Goal: Information Seeking & Learning: Learn about a topic

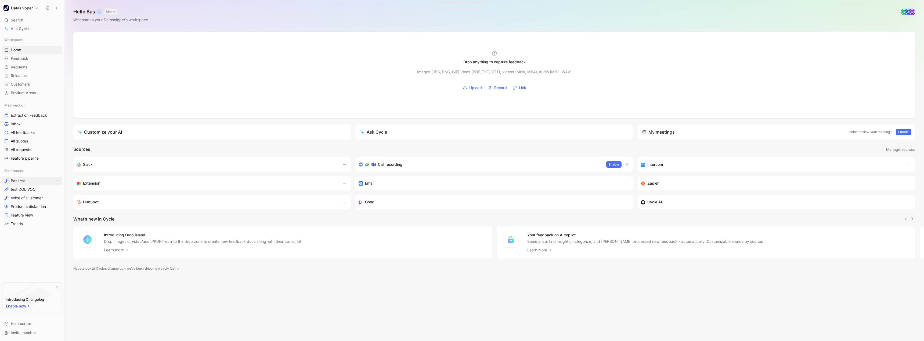
click at [19, 181] on span "Bas test" at bounding box center [18, 180] width 14 height 5
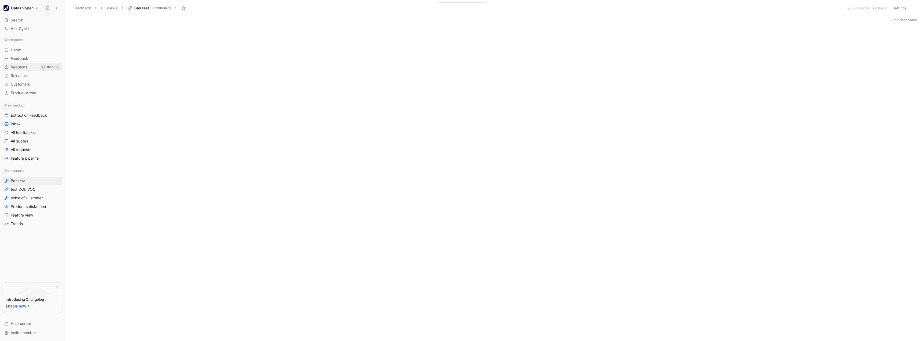
click at [22, 70] on span "Requests" at bounding box center [19, 66] width 17 height 5
click at [30, 55] on link "Feedback G then F" at bounding box center [32, 59] width 60 height 8
click at [28, 116] on span "Extraction Feedback" at bounding box center [29, 115] width 36 height 5
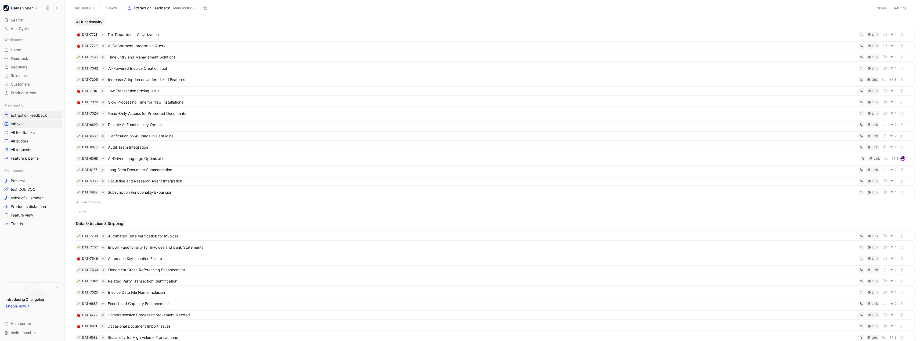
click at [23, 123] on link "Inbox" at bounding box center [32, 124] width 60 height 8
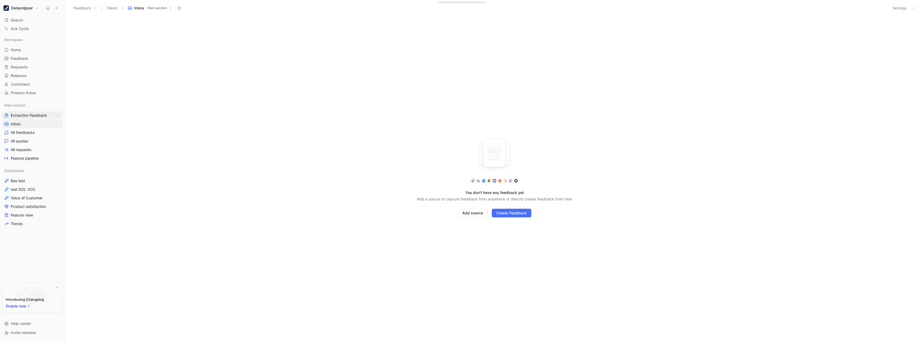
click at [35, 117] on span "Extraction Feedback" at bounding box center [29, 115] width 36 height 5
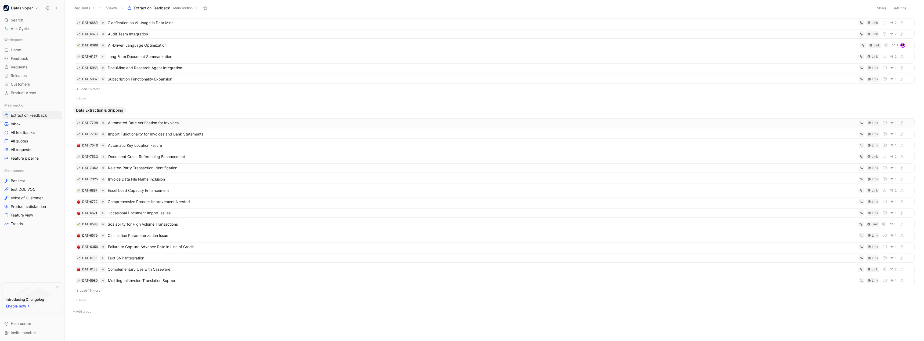
scroll to position [114, 0]
click at [125, 146] on span "Automatic Key Location Failure" at bounding box center [482, 145] width 749 height 6
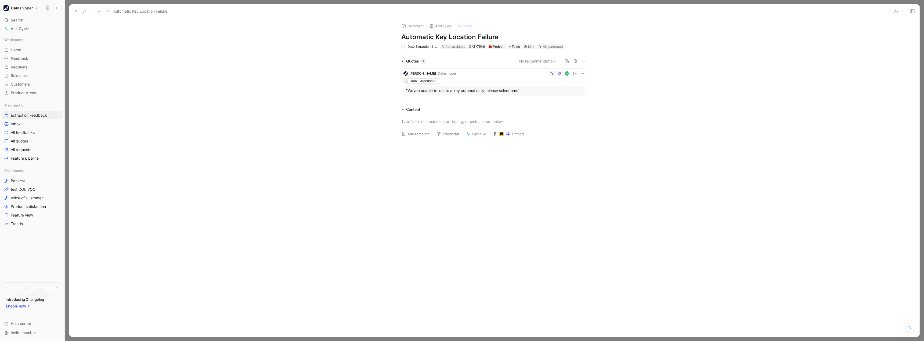
click at [456, 89] on div ""We are unable to locate a key automatically, please select one."" at bounding box center [494, 91] width 176 height 6
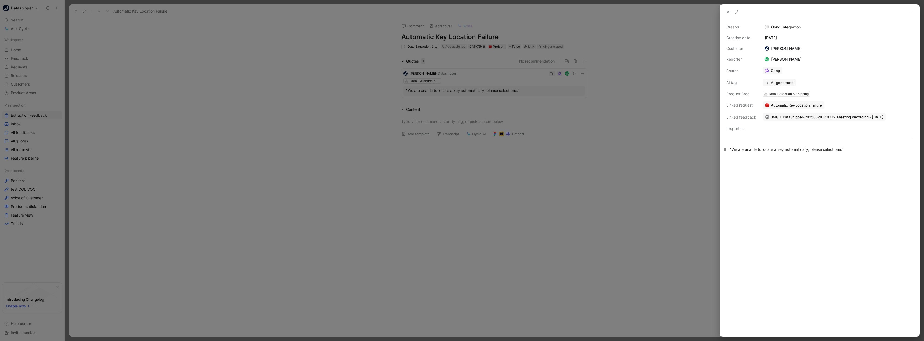
click at [784, 151] on div ""We are unable to locate a key automatically, please select one."" at bounding box center [819, 150] width 179 height 6
click at [661, 139] on div at bounding box center [462, 170] width 924 height 341
click at [497, 146] on div at bounding box center [462, 170] width 924 height 341
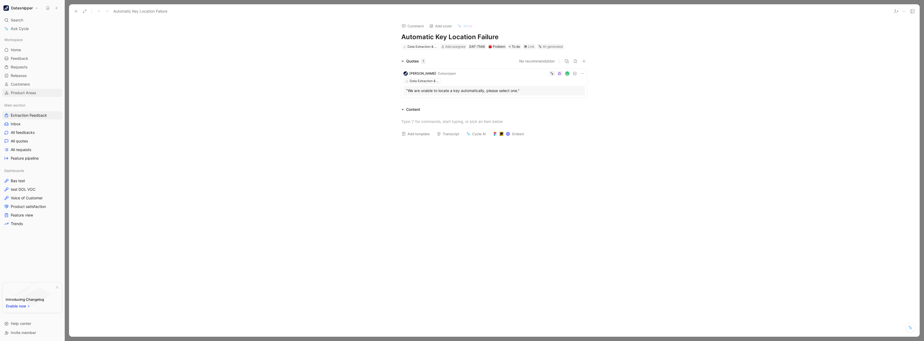
click at [24, 92] on span "Product Areas" at bounding box center [24, 92] width 26 height 5
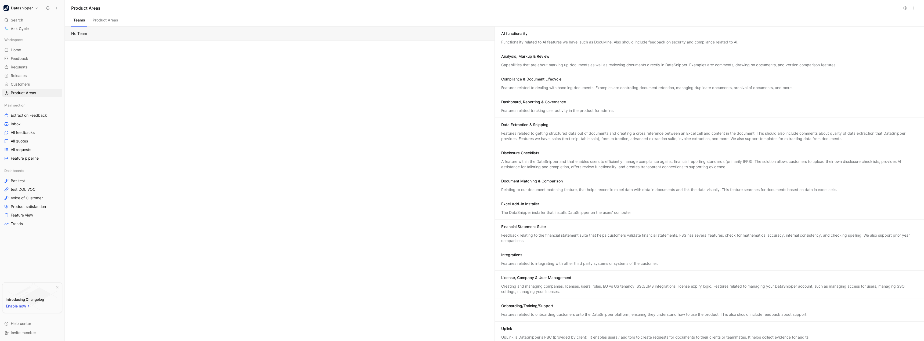
click at [555, 154] on div "Disclosure Checklists" at bounding box center [709, 153] width 417 height 6
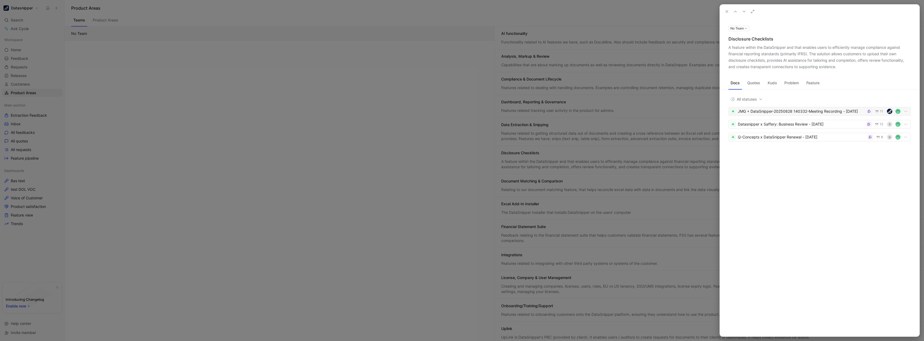
click at [787, 112] on div "JMG + DataSnipper-20250828 140332-Meeting Recording - [DATE]" at bounding box center [801, 111] width 127 height 6
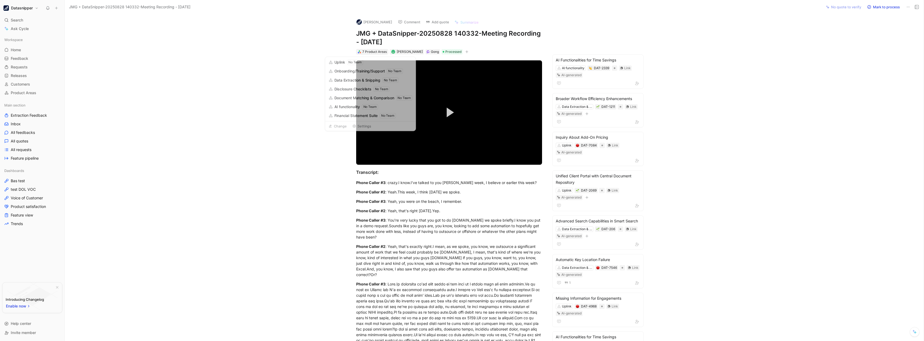
click at [371, 53] on div "7 Product Areas" at bounding box center [374, 51] width 24 height 5
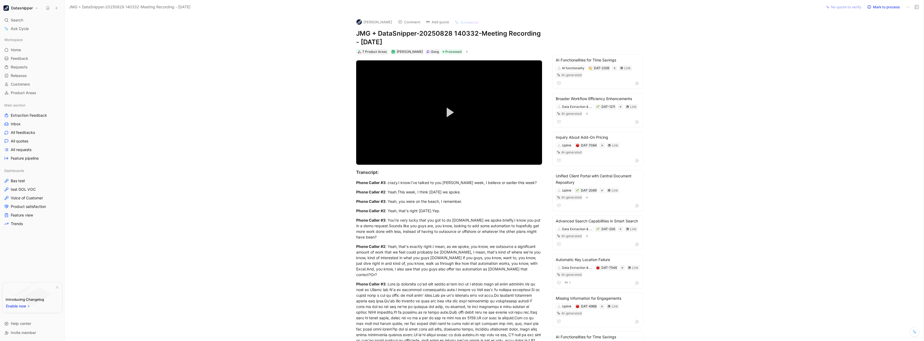
click at [371, 52] on div "7 Product Areas" at bounding box center [374, 51] width 24 height 5
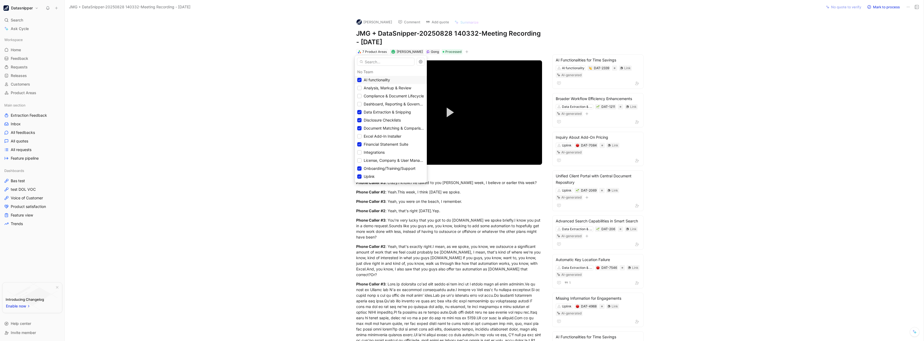
click at [373, 79] on span "AI functionality" at bounding box center [377, 80] width 26 height 5
click at [367, 110] on span "Data Extraction & Snipping" at bounding box center [387, 112] width 47 height 6
click at [369, 127] on span "Document Matching & Comparison" at bounding box center [394, 128] width 61 height 5
click at [370, 143] on span "Financial Statement Suite" at bounding box center [386, 144] width 45 height 5
click at [380, 168] on span "Onboarding/Training/Support" at bounding box center [390, 168] width 52 height 5
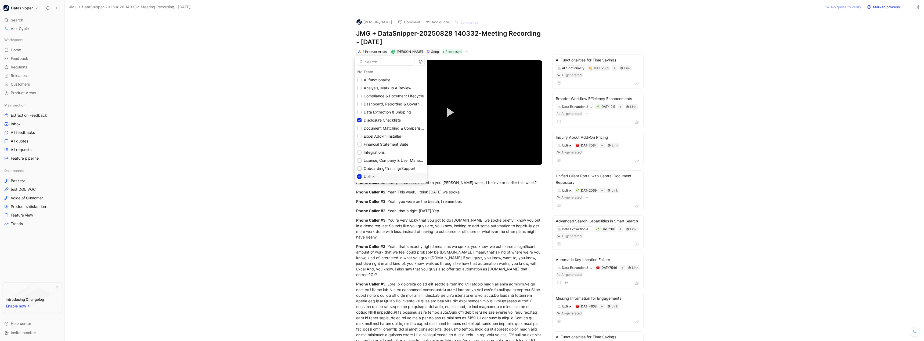
click at [375, 174] on div "Uplink" at bounding box center [391, 177] width 72 height 8
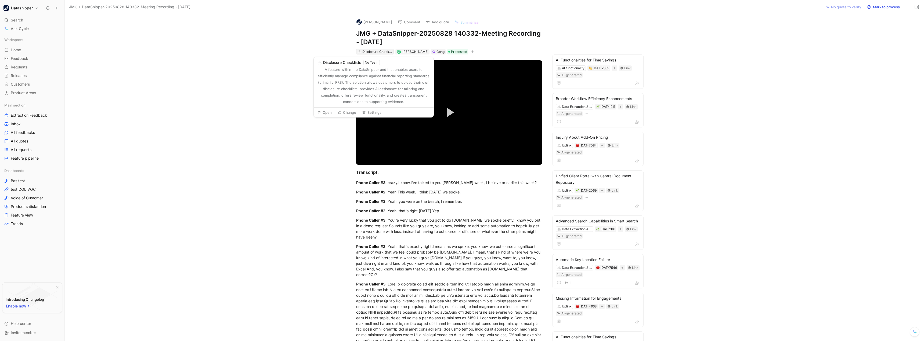
click at [373, 52] on div "Disclosure Checklists" at bounding box center [377, 51] width 30 height 5
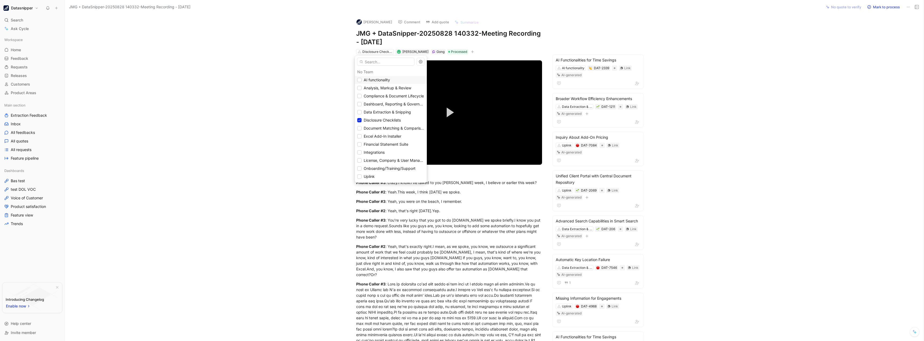
click at [366, 80] on span "AI functionality" at bounding box center [377, 80] width 26 height 5
drag, startPoint x: 265, startPoint y: 95, endPoint x: 265, endPoint y: 83, distance: 12.1
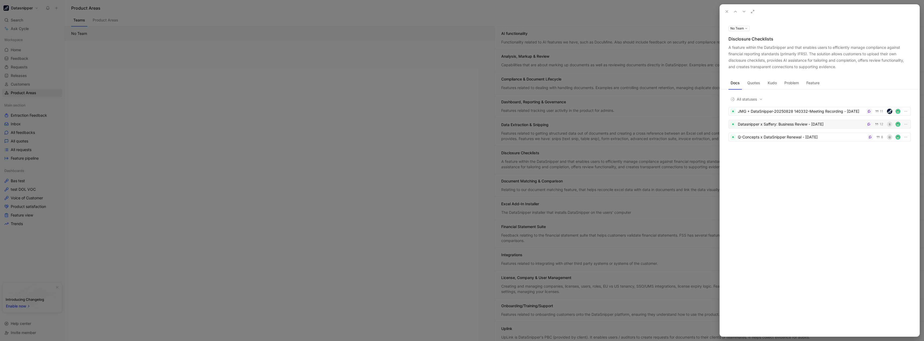
click at [786, 123] on div "Datasnipper x Saffery: Business Review - [DATE]" at bounding box center [801, 124] width 126 height 6
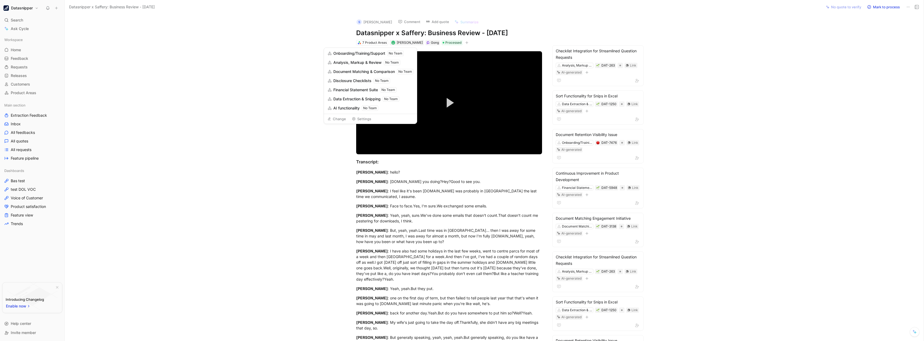
click at [351, 82] on span "Disclosure Checklists" at bounding box center [352, 81] width 38 height 6
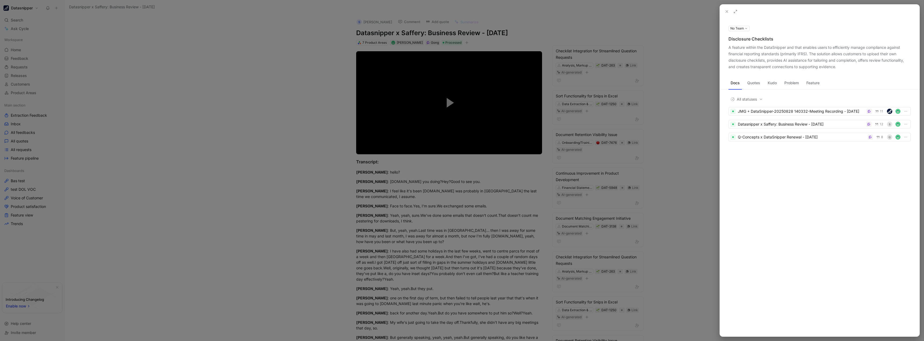
click at [755, 82] on button "Quotes" at bounding box center [753, 83] width 17 height 9
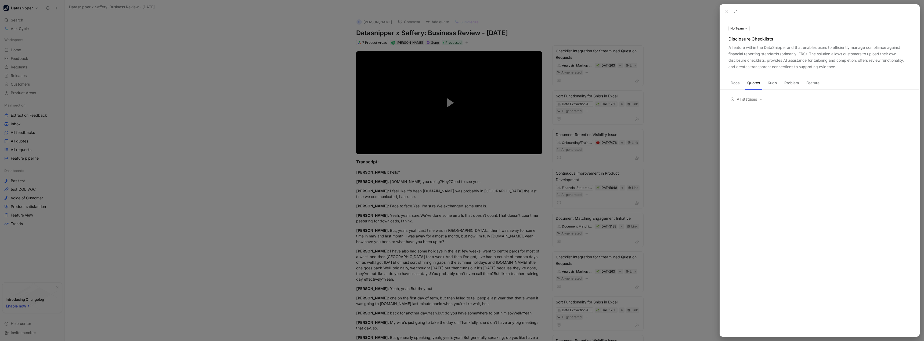
click at [783, 88] on div "Docs Quotes Kudo Problem Feature" at bounding box center [820, 84] width 200 height 11
click at [771, 85] on button "Kudo" at bounding box center [772, 83] width 13 height 9
click at [790, 84] on button "Problem" at bounding box center [791, 83] width 19 height 9
click at [817, 85] on button "Feature" at bounding box center [812, 83] width 17 height 9
drag, startPoint x: 752, startPoint y: 86, endPoint x: 743, endPoint y: 85, distance: 8.6
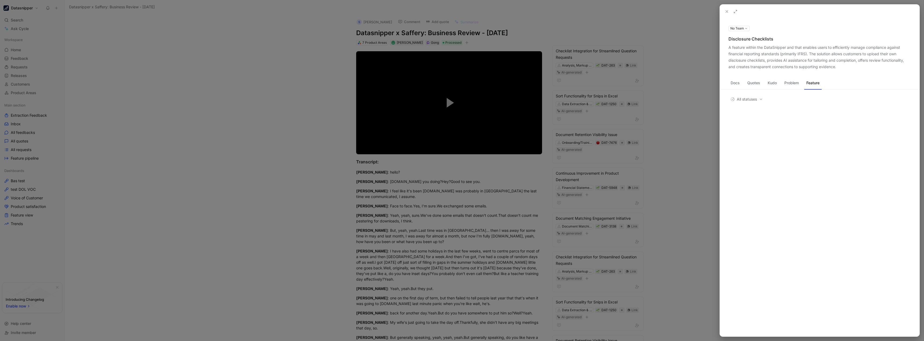
click at [751, 86] on button "Quotes" at bounding box center [753, 83] width 17 height 9
click at [738, 85] on button "Docs" at bounding box center [735, 83] width 13 height 9
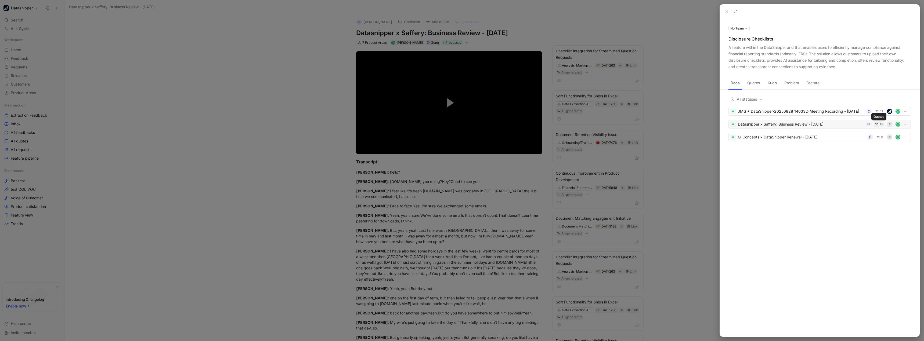
click at [880, 123] on span "12" at bounding box center [881, 124] width 3 height 3
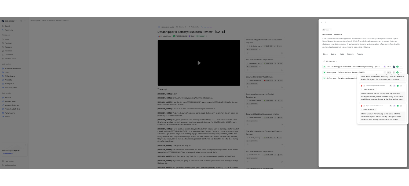
scroll to position [434, 0]
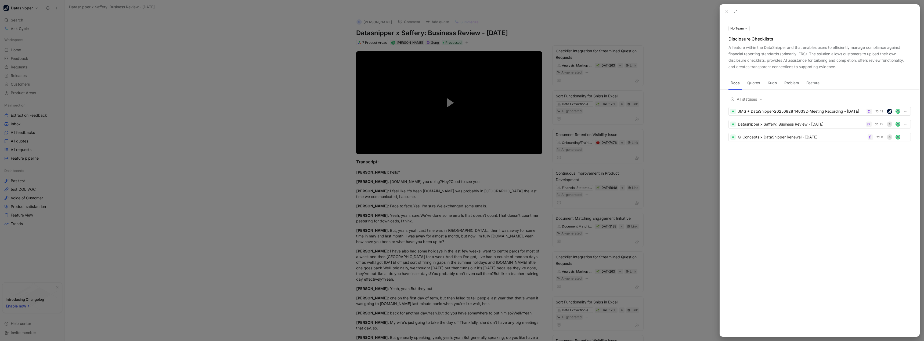
click at [273, 70] on div at bounding box center [462, 170] width 924 height 341
